Goal: Task Accomplishment & Management: Use online tool/utility

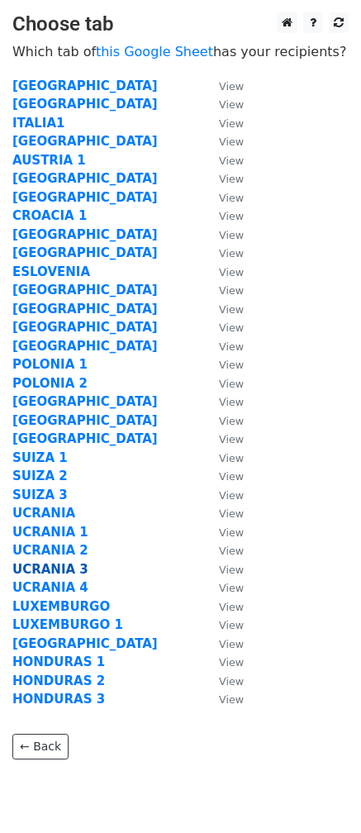
click at [60, 575] on strong "UCRANIA 3" at bounding box center [50, 569] width 76 height 15
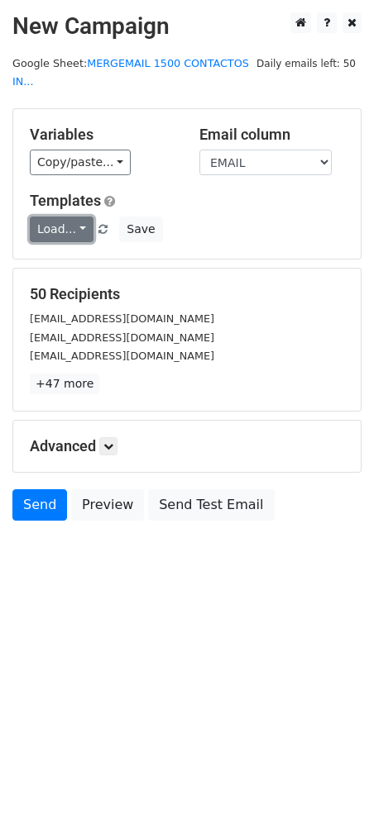
click at [79, 217] on link "Load..." at bounding box center [62, 230] width 64 height 26
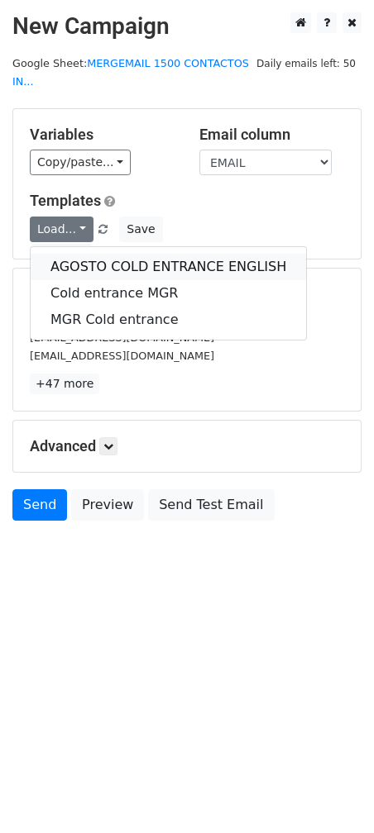
click at [77, 254] on link "AGOSTO COLD ENTRANCE ENGLISH" at bounding box center [168, 267] width 275 height 26
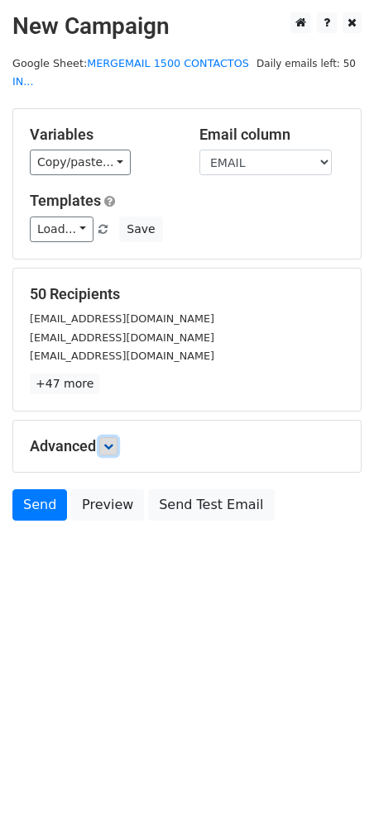
click at [117, 437] on link at bounding box center [108, 446] width 18 height 18
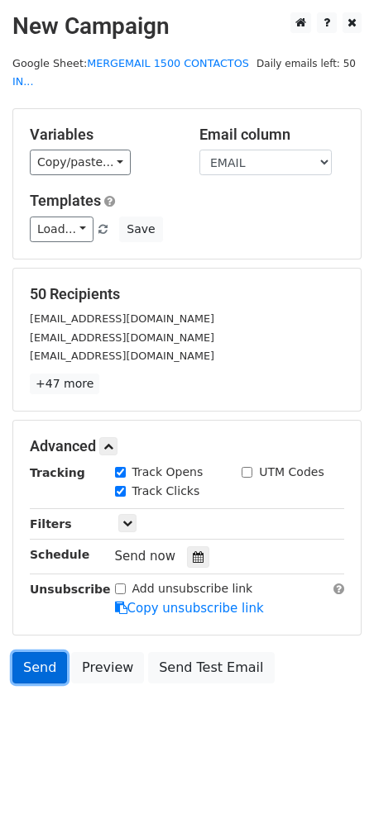
click at [31, 652] on link "Send" at bounding box center [39, 667] width 55 height 31
